Goal: Information Seeking & Learning: Learn about a topic

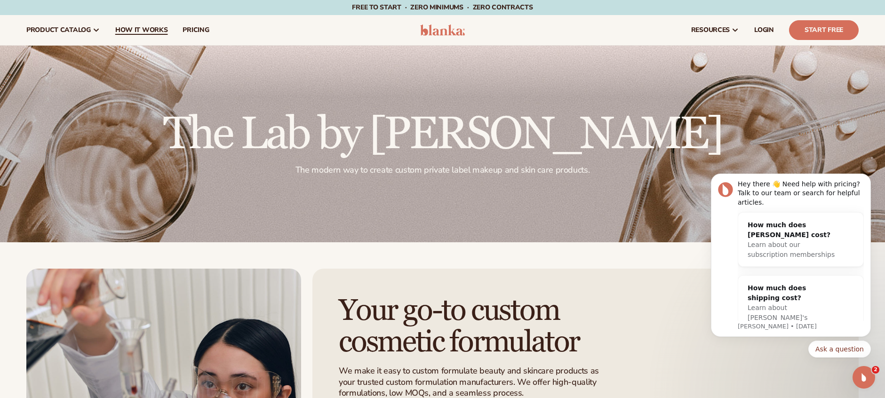
click at [154, 30] on span "How It Works" at bounding box center [141, 30] width 53 height 8
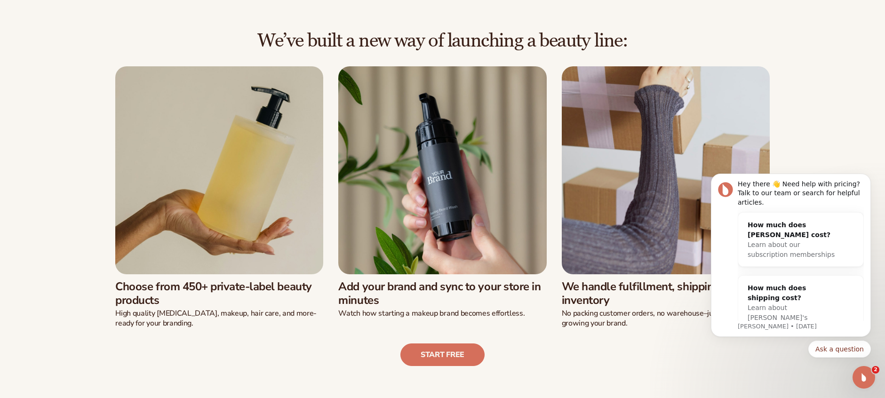
scroll to position [252, 0]
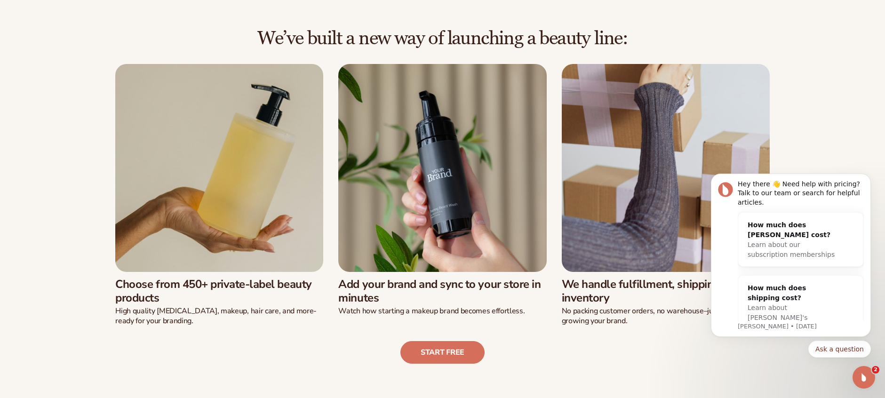
click at [834, 154] on div "We’ve built a new way of launching a beauty line: Choose from 450+ private-labe…" at bounding box center [442, 196] width 832 height 336
click at [866, 178] on icon "Dismiss notification" at bounding box center [868, 176] width 5 height 5
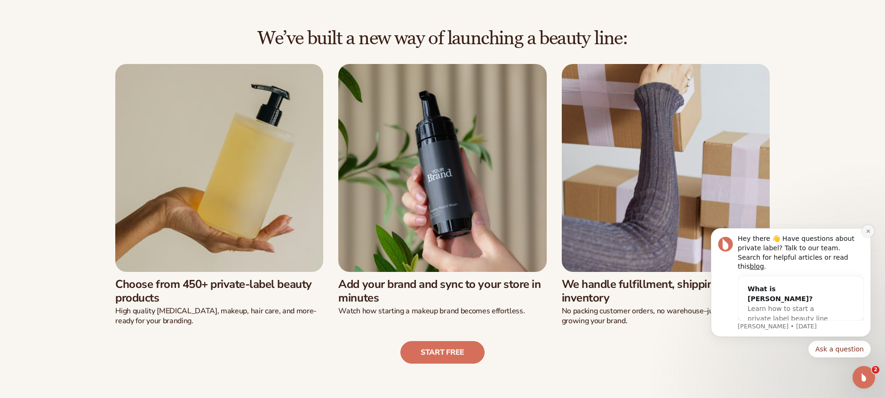
click at [867, 234] on icon "Dismiss notification" at bounding box center [868, 231] width 5 height 5
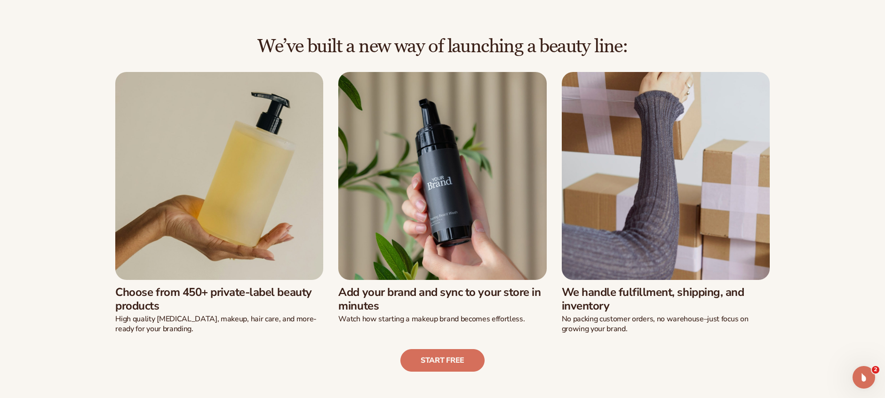
scroll to position [0, 0]
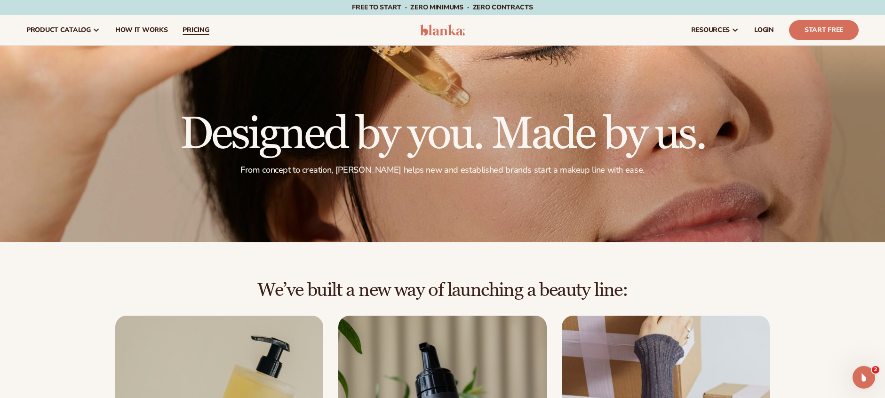
click at [204, 29] on span "pricing" at bounding box center [196, 30] width 26 height 8
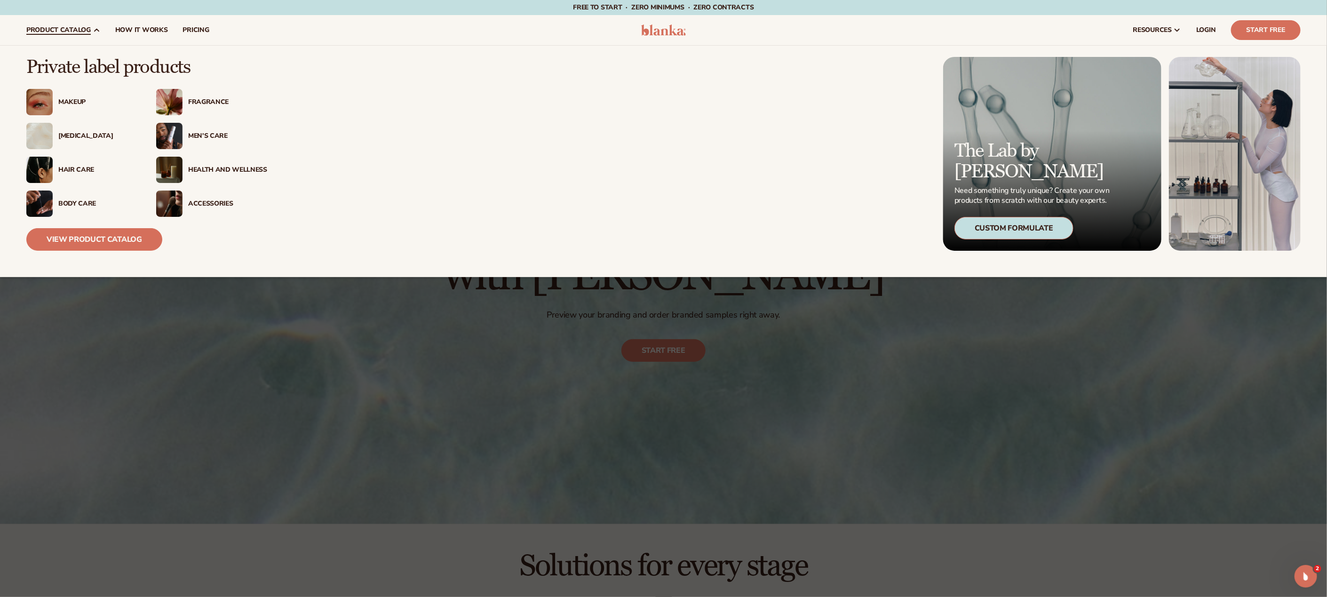
click at [57, 31] on span "product catalog" at bounding box center [58, 30] width 64 height 8
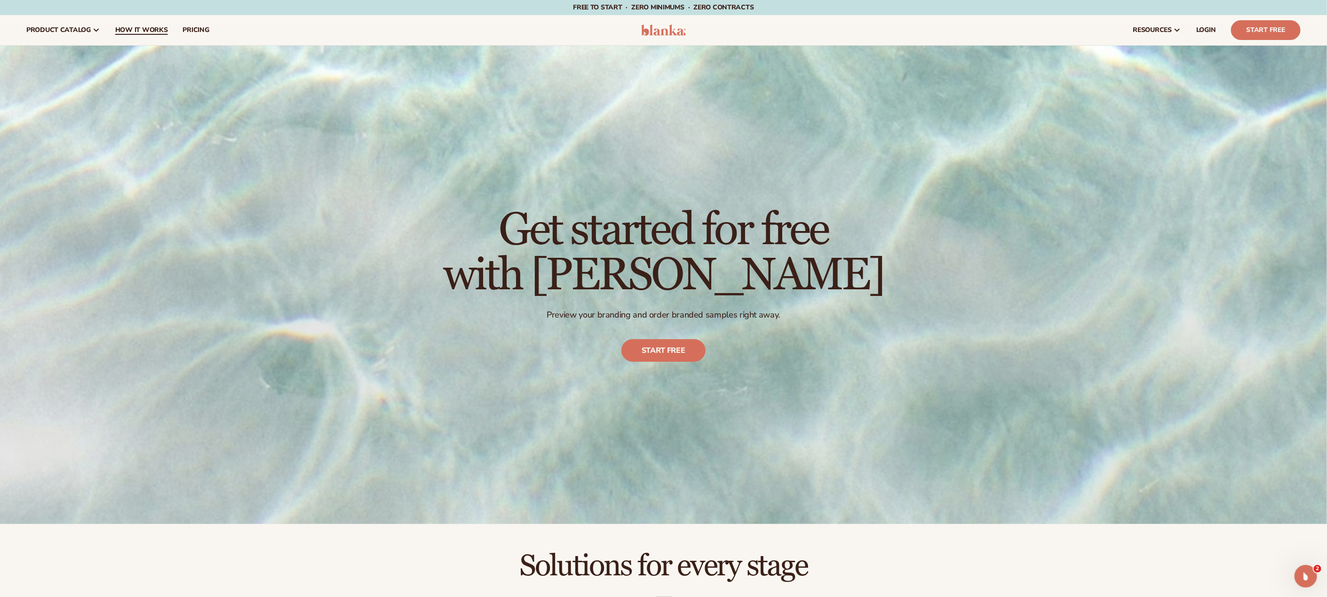
click at [139, 24] on link "How It Works" at bounding box center [142, 30] width 68 height 30
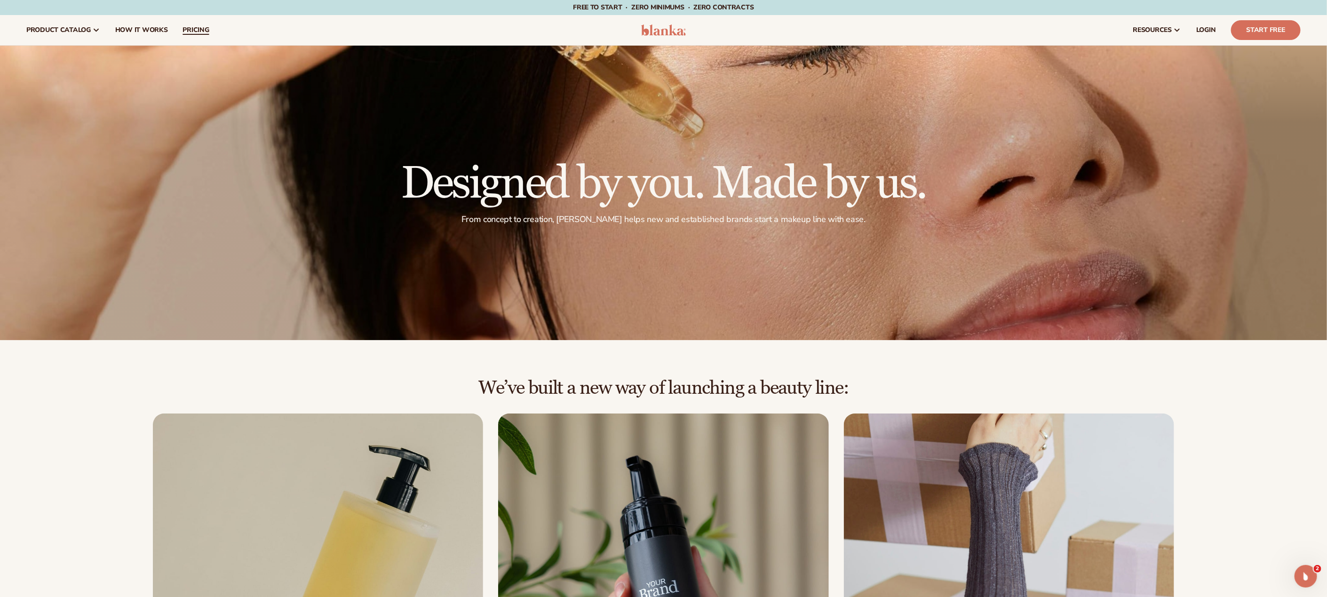
click at [203, 27] on span "pricing" at bounding box center [196, 30] width 26 height 8
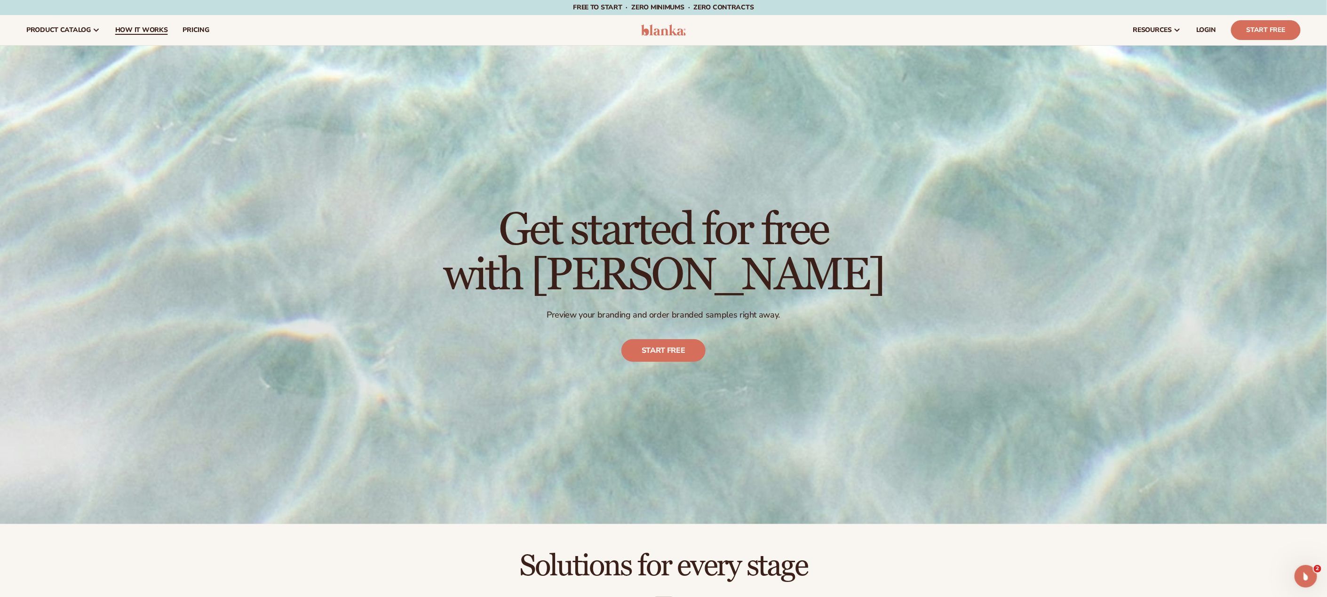
click at [119, 26] on span "How It Works" at bounding box center [141, 30] width 53 height 8
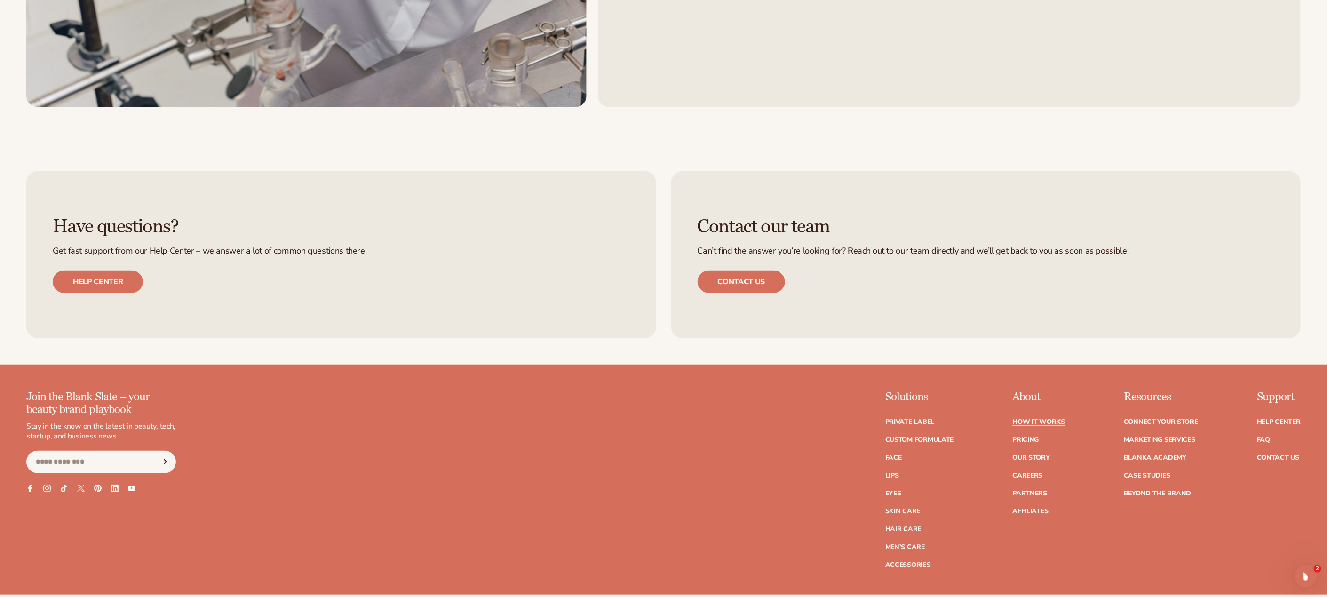
scroll to position [3098, 0]
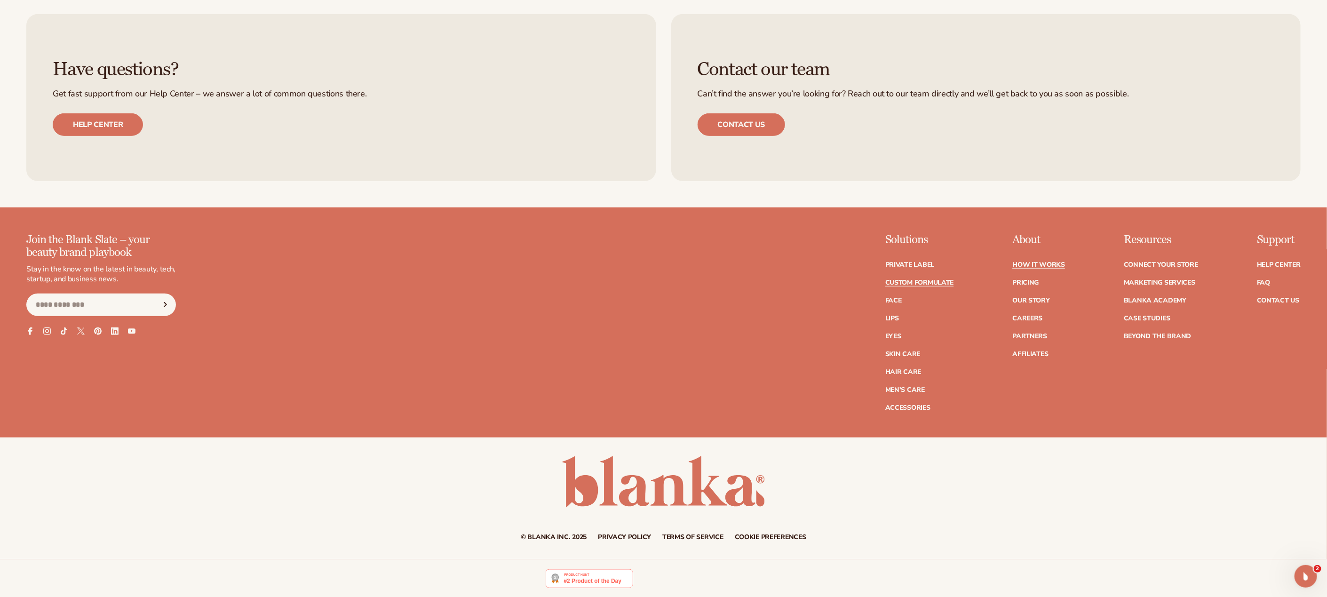
click at [944, 280] on link "Custom formulate" at bounding box center [920, 283] width 69 height 7
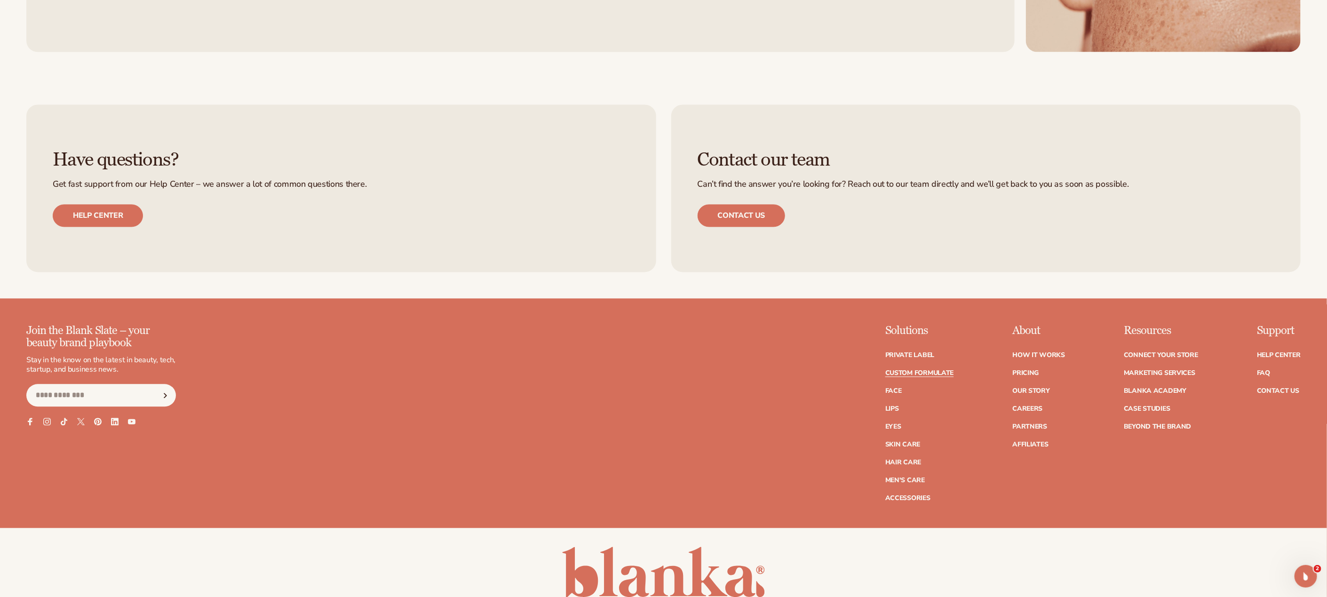
scroll to position [1426, 0]
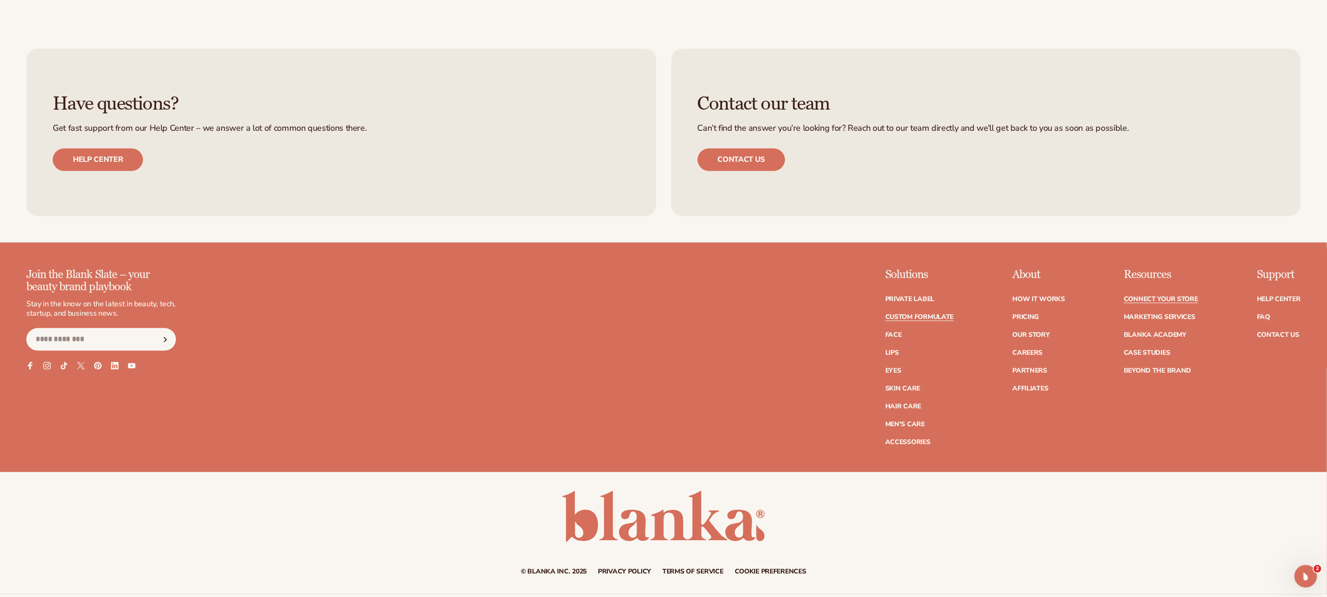
click at [1193, 299] on link "Connect your store" at bounding box center [1161, 299] width 74 height 7
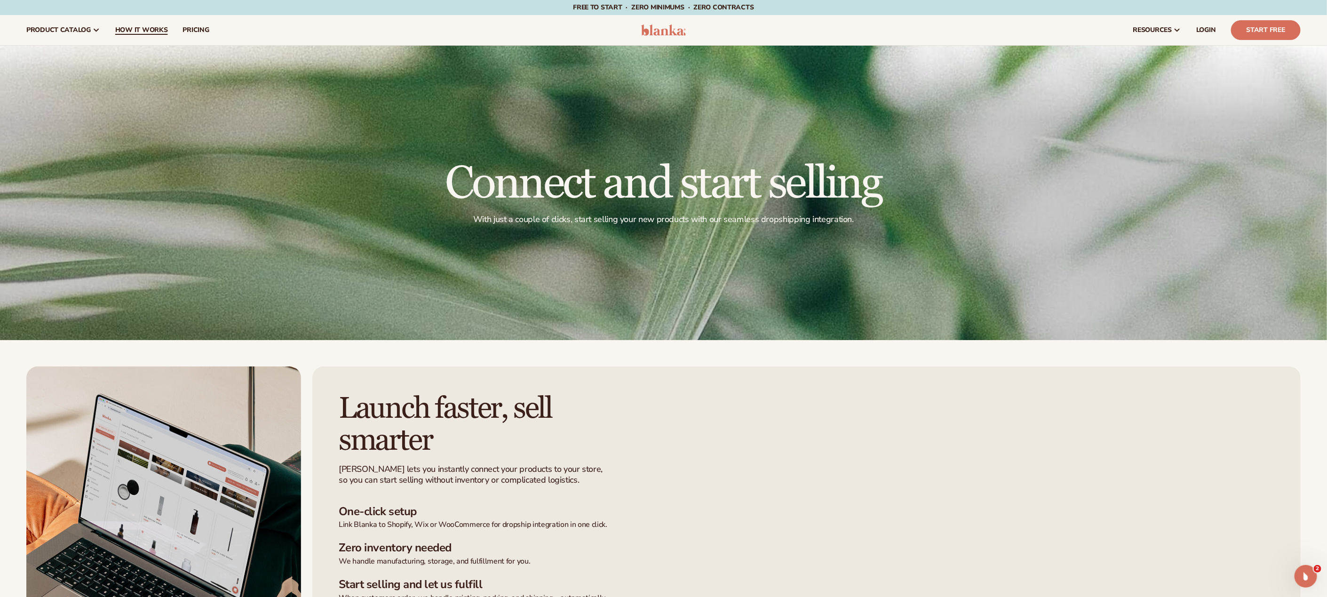
click at [137, 20] on link "How It Works" at bounding box center [142, 30] width 68 height 30
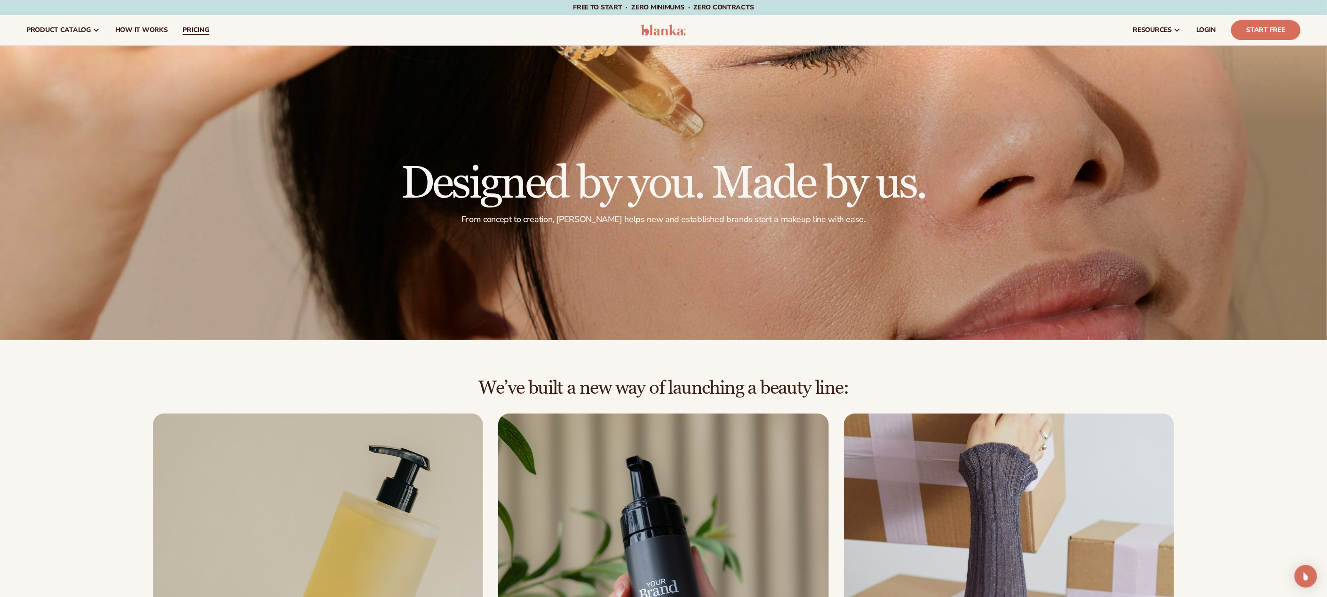
click at [199, 31] on span "pricing" at bounding box center [196, 30] width 26 height 8
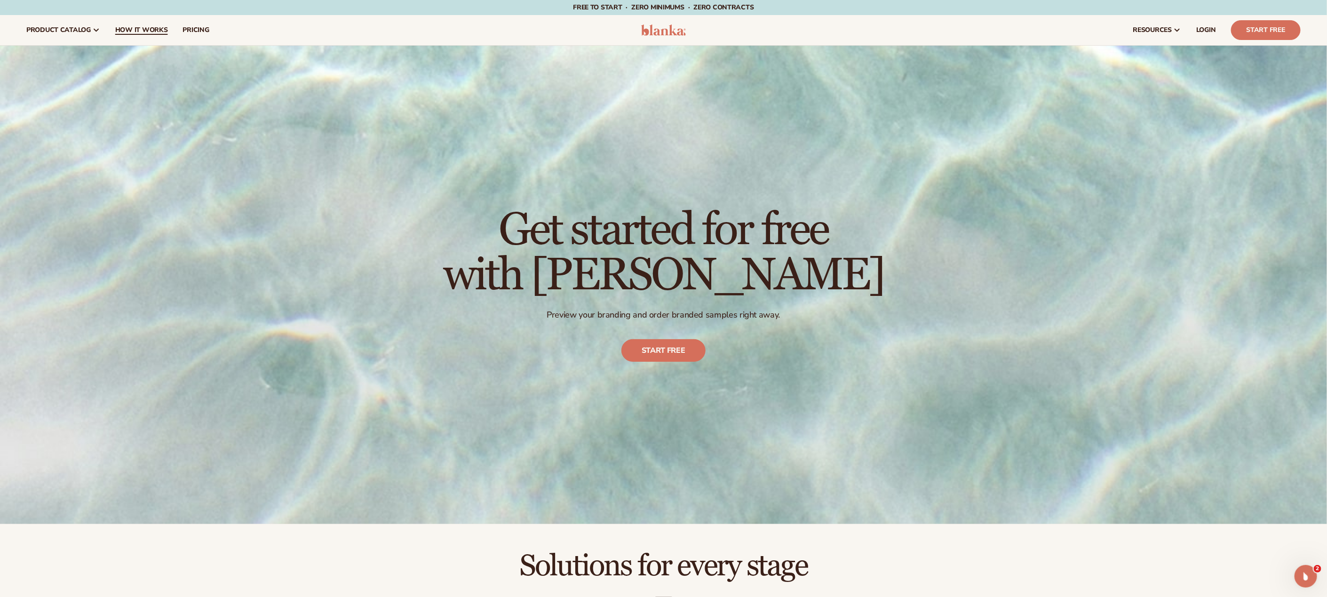
click at [130, 30] on span "How It Works" at bounding box center [141, 30] width 53 height 8
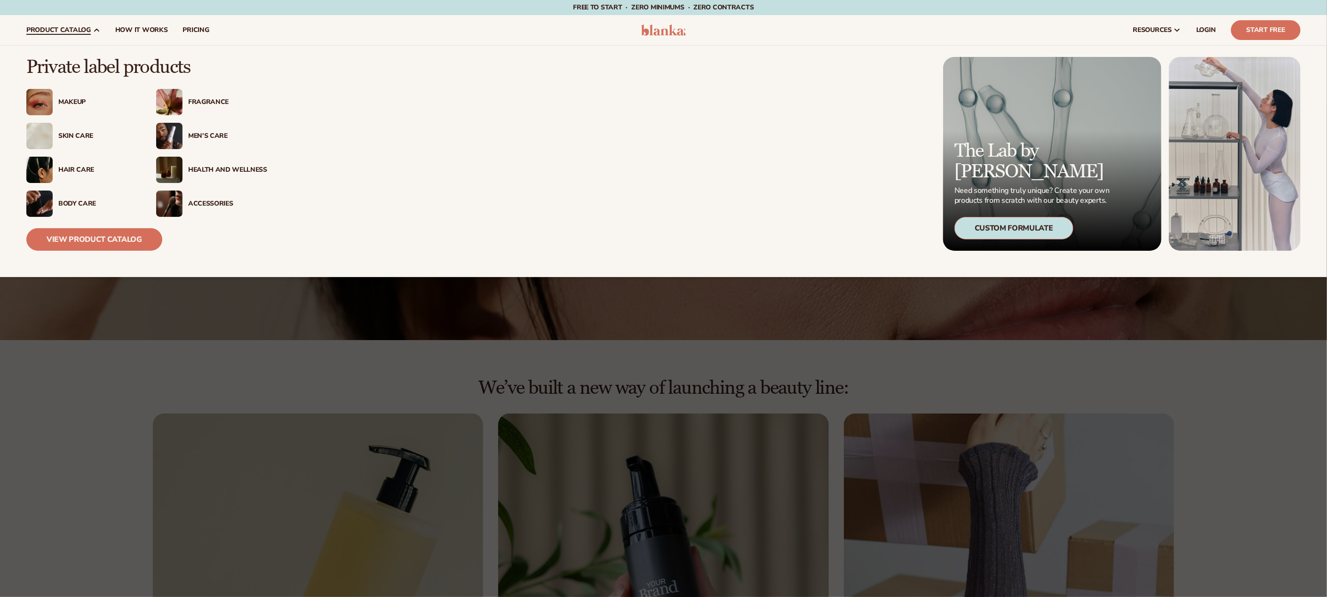
click at [66, 32] on span "product catalog" at bounding box center [58, 30] width 64 height 8
click at [89, 249] on link "View Product Catalog" at bounding box center [94, 239] width 136 height 23
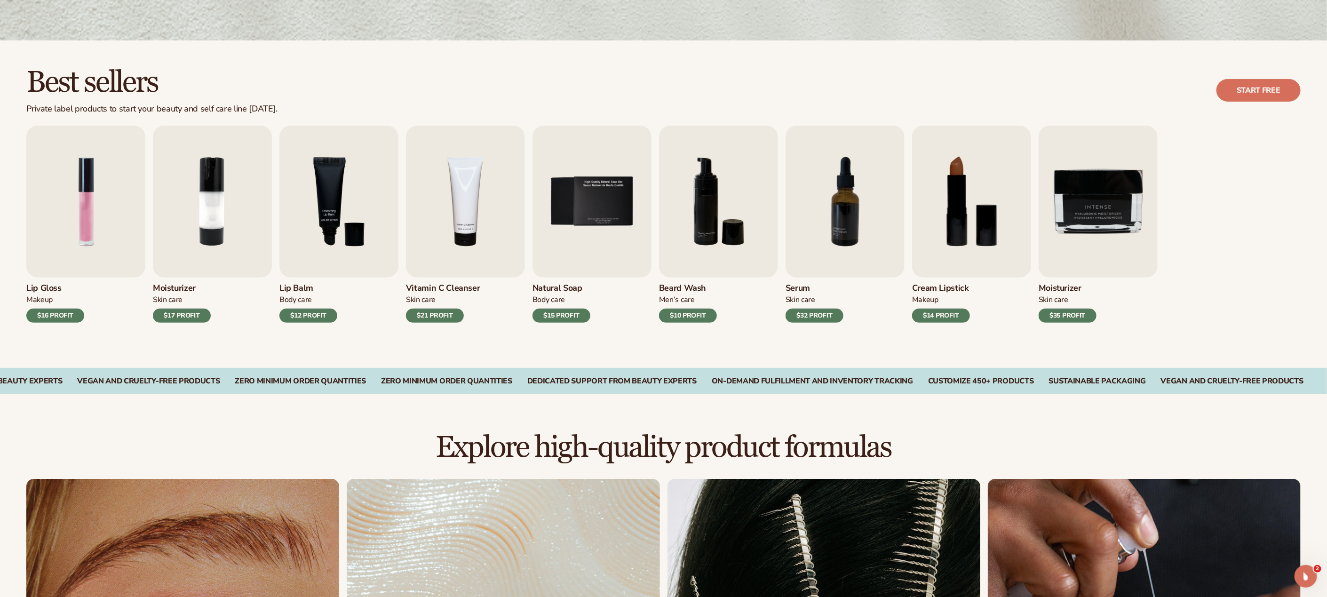
scroll to position [230, 0]
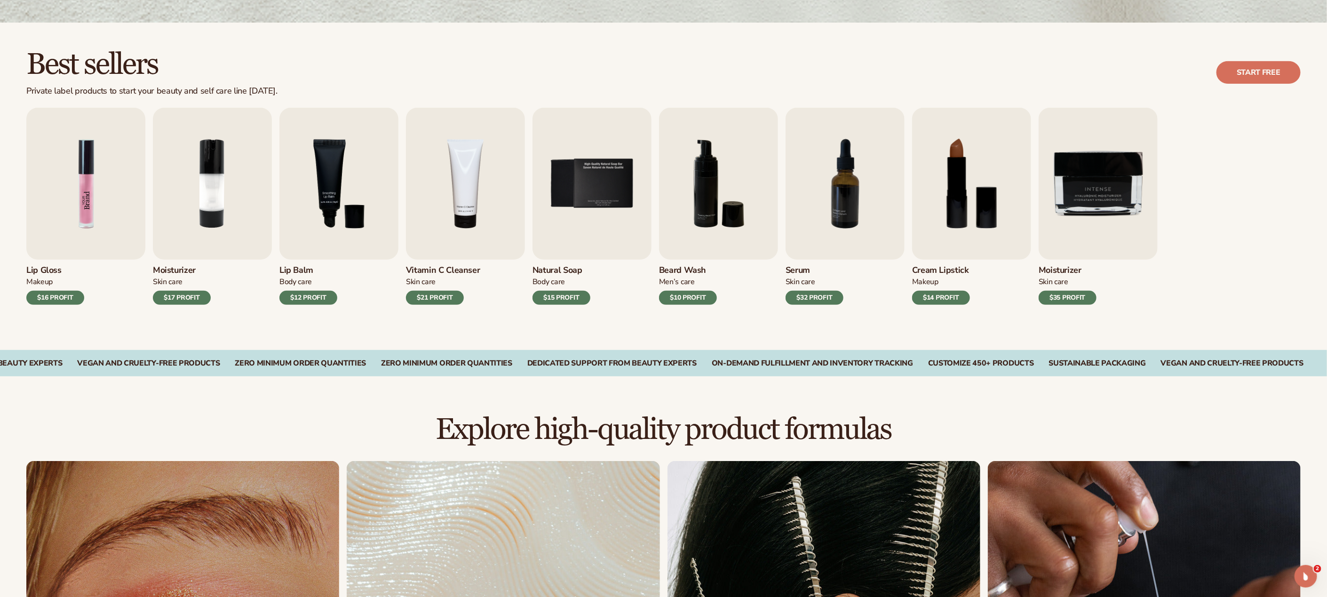
click at [107, 128] on img "1 / 9" at bounding box center [85, 184] width 119 height 152
click at [72, 211] on img "1 / 9" at bounding box center [85, 184] width 119 height 152
click at [177, 300] on div "$17 PROFIT" at bounding box center [182, 298] width 58 height 14
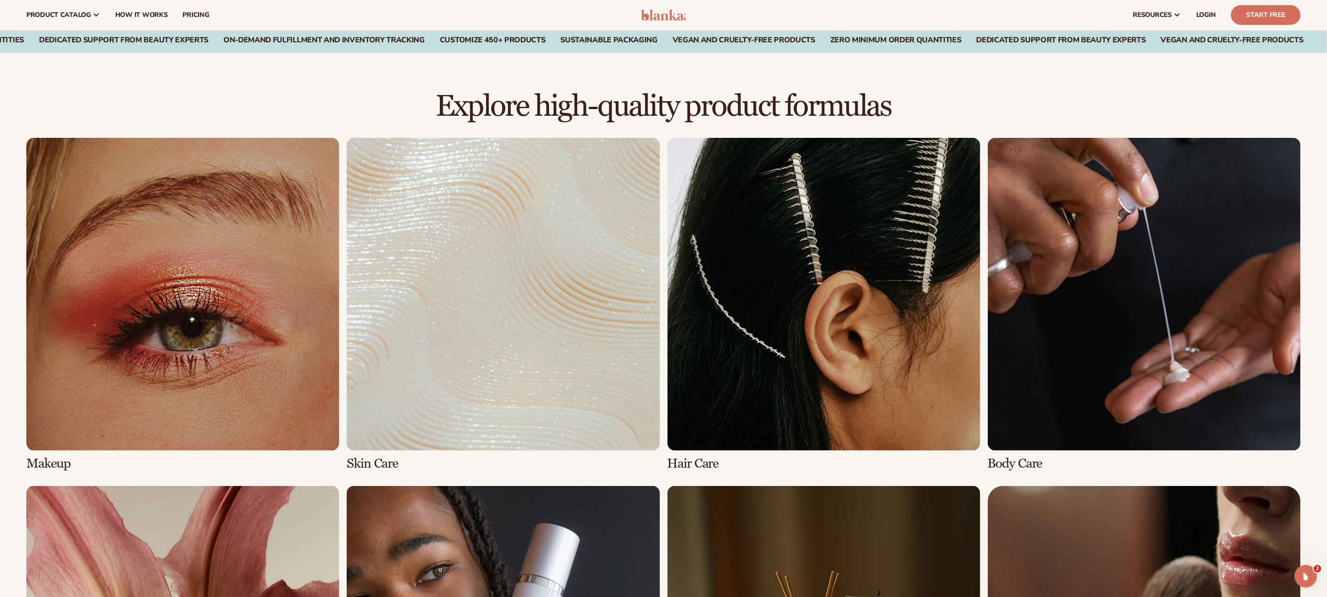
scroll to position [523, 0]
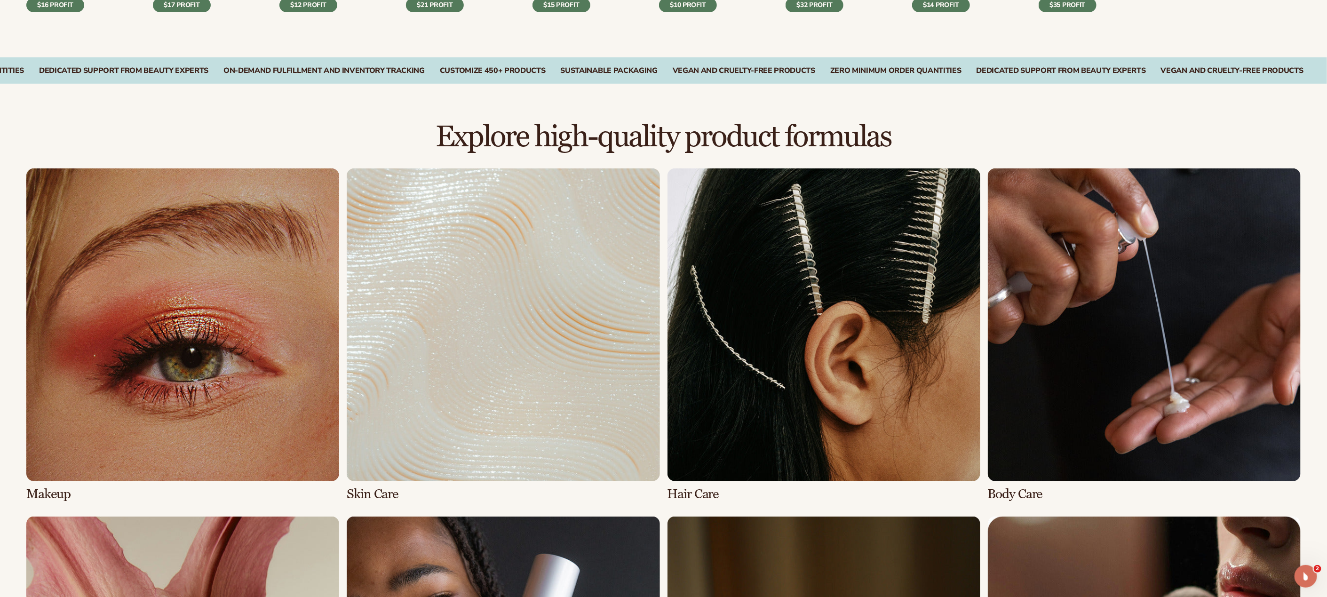
click at [232, 251] on link "1 / 8" at bounding box center [182, 334] width 313 height 333
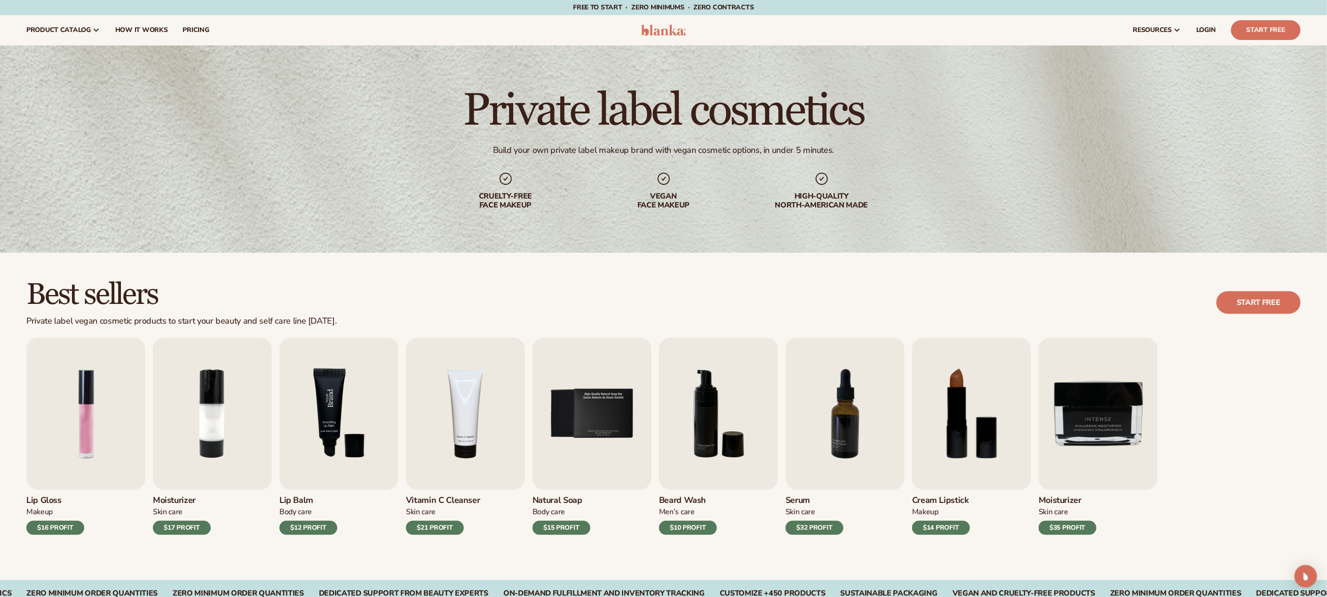
click at [355, 426] on img "3 / 9" at bounding box center [339, 414] width 119 height 152
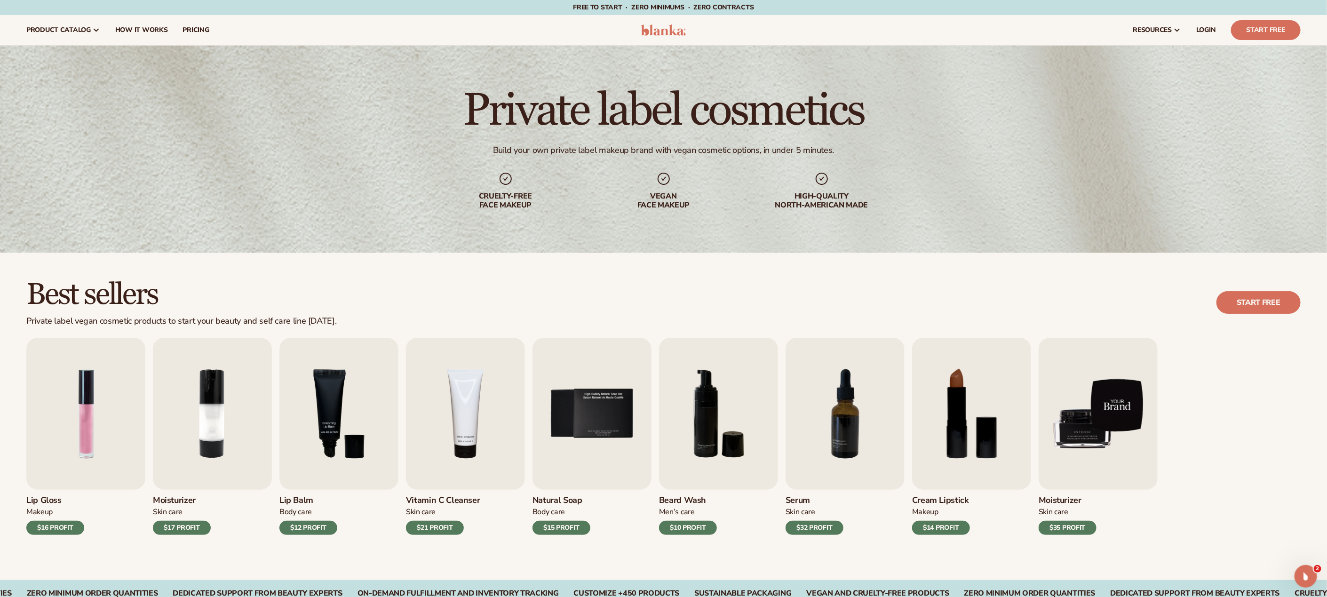
click at [1115, 421] on img "9 / 9" at bounding box center [1098, 414] width 119 height 152
click at [1071, 522] on div "$35 PROFIT" at bounding box center [1068, 528] width 58 height 14
